Goal: Task Accomplishment & Management: Manage account settings

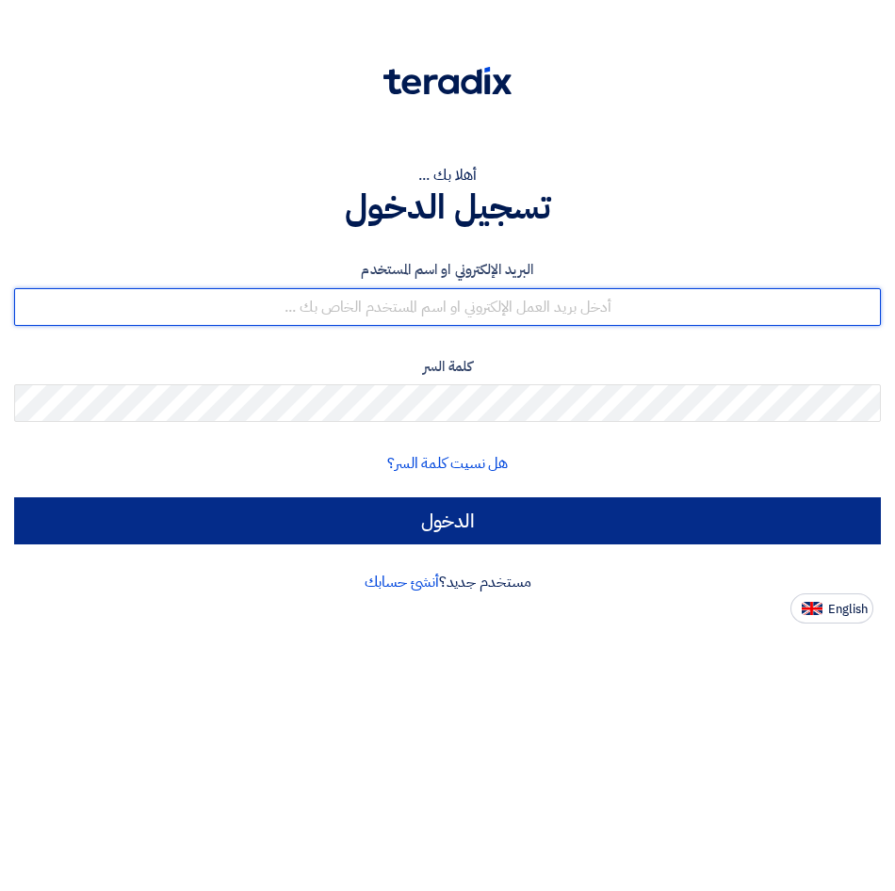
type input "[EMAIL_ADDRESS][DOMAIN_NAME]"
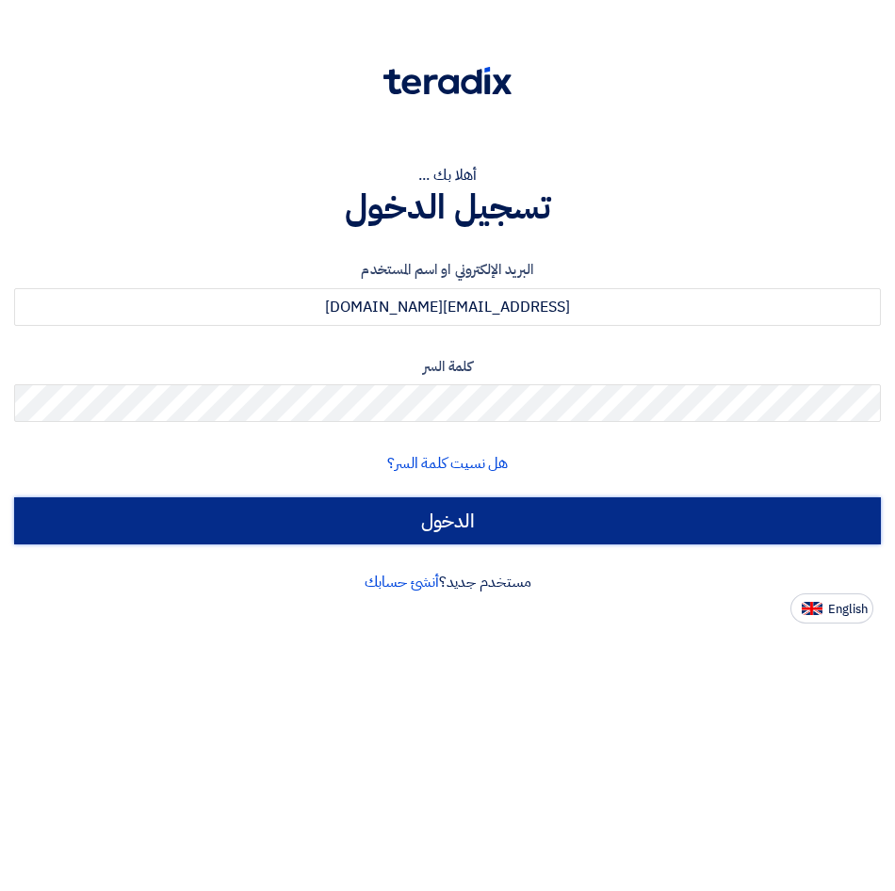
click at [447, 527] on input "الدخول" at bounding box center [447, 520] width 867 height 47
type input "Sign in"
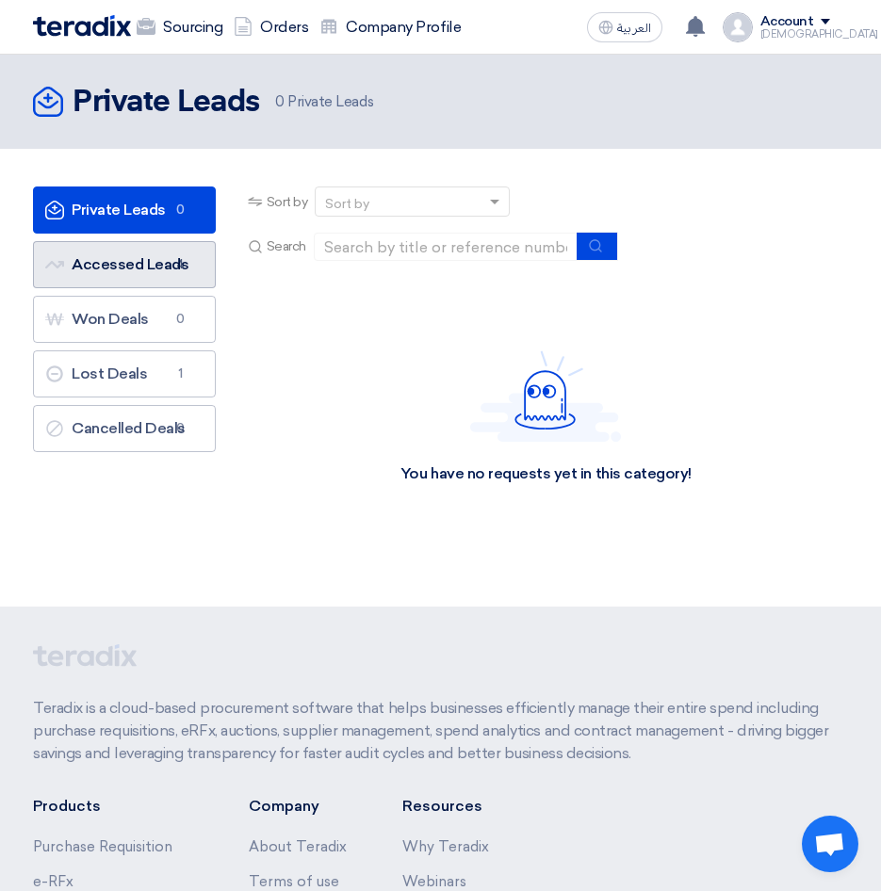
click at [205, 274] on link "Accessed Leads Accessed Leads 4" at bounding box center [124, 264] width 183 height 47
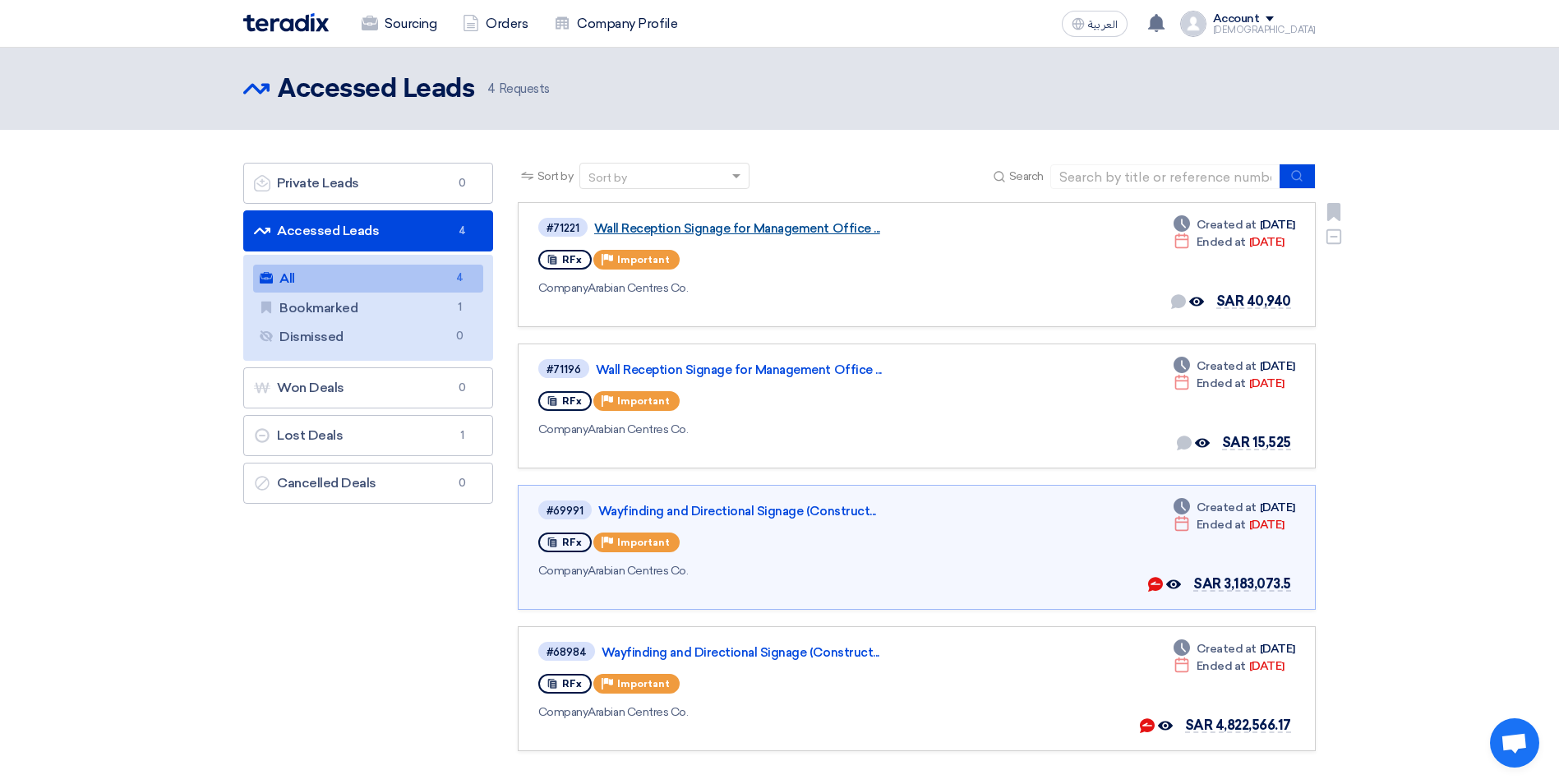
click at [706, 228] on link "Wall Reception Signage for Management Office ..." at bounding box center [799, 228] width 411 height 15
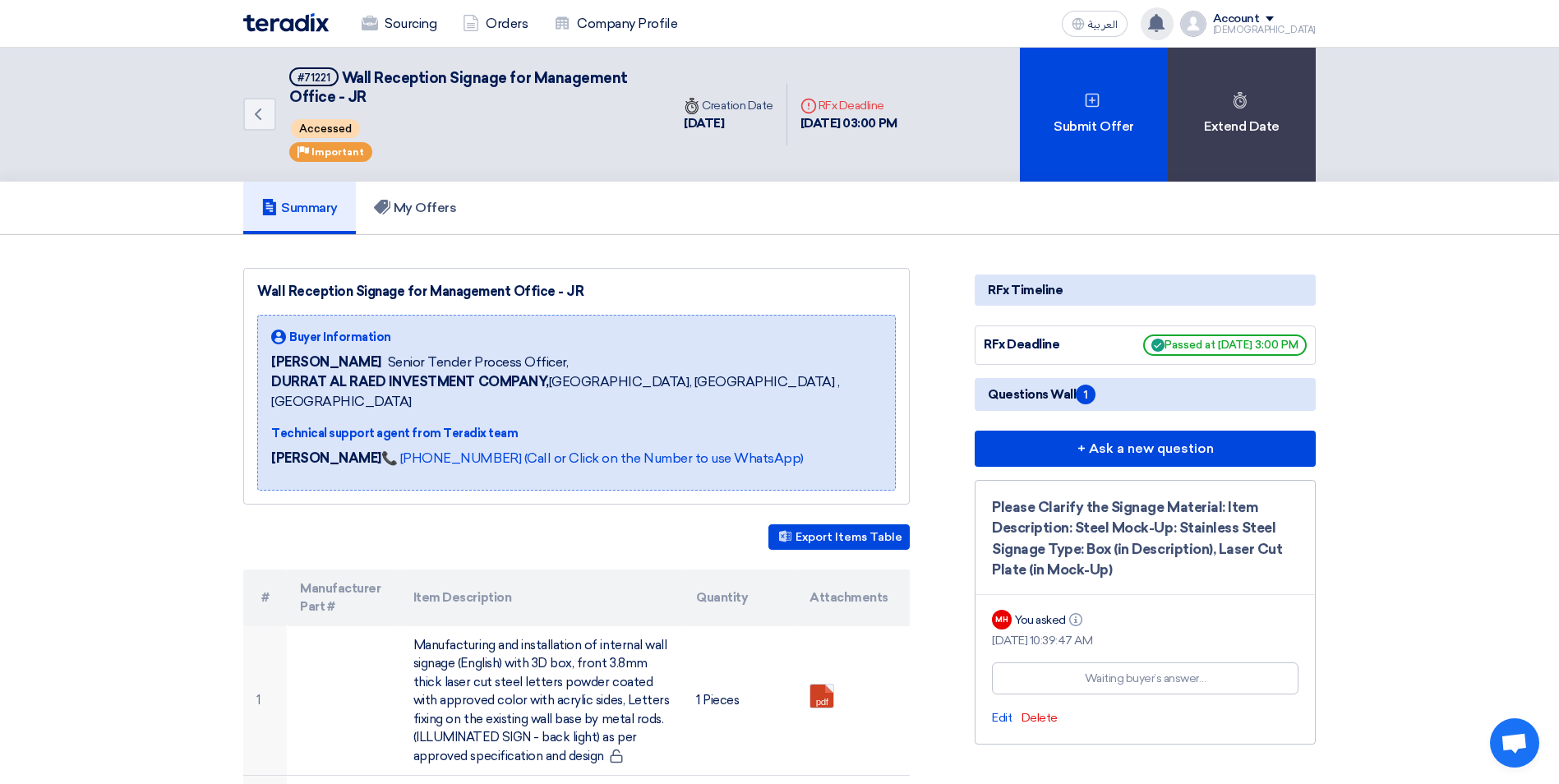
click at [780, 31] on use at bounding box center [1156, 23] width 17 height 18
